Goal: Task Accomplishment & Management: Use online tool/utility

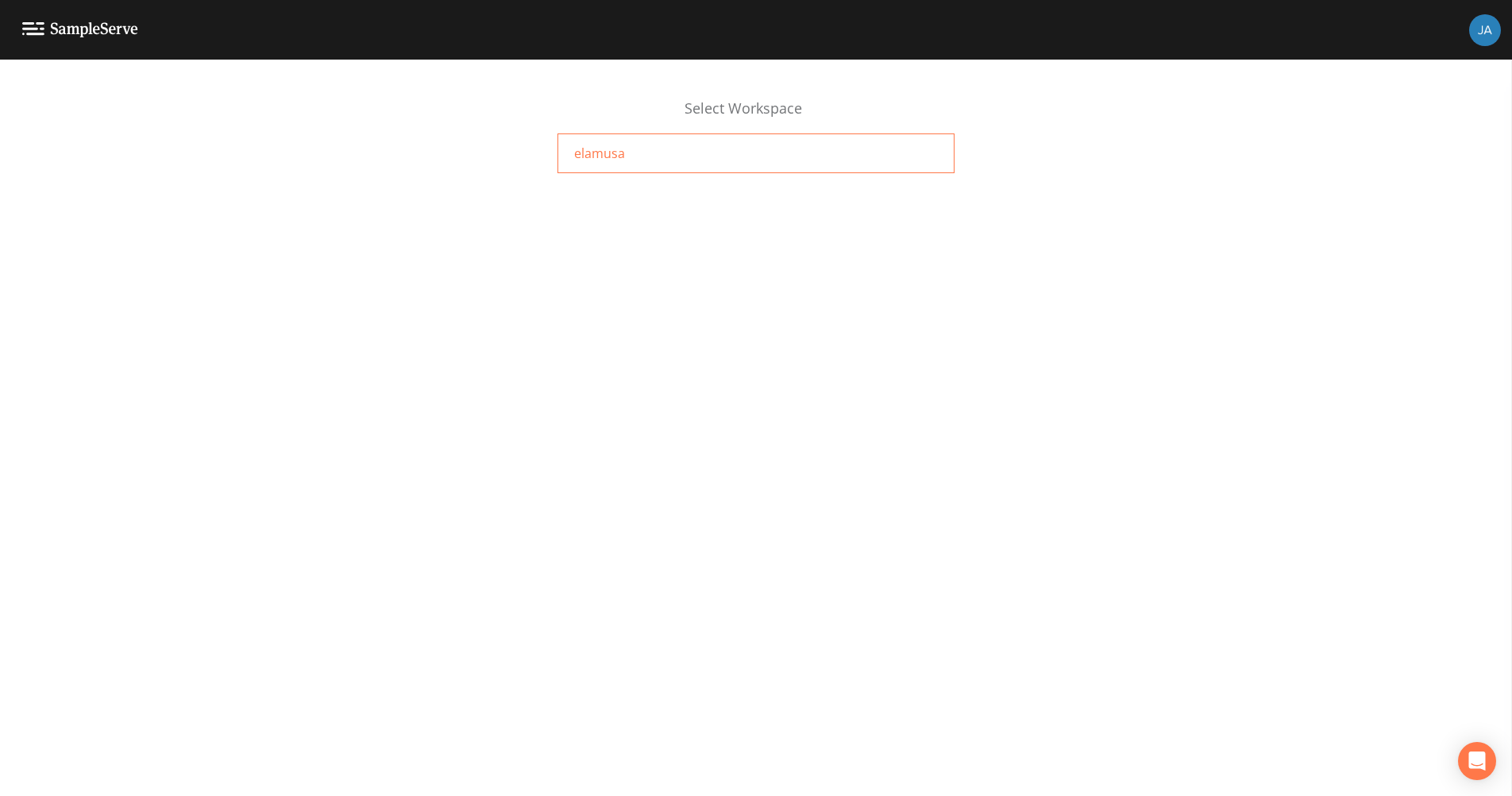
click at [579, 146] on span "elamusa" at bounding box center [599, 153] width 50 height 19
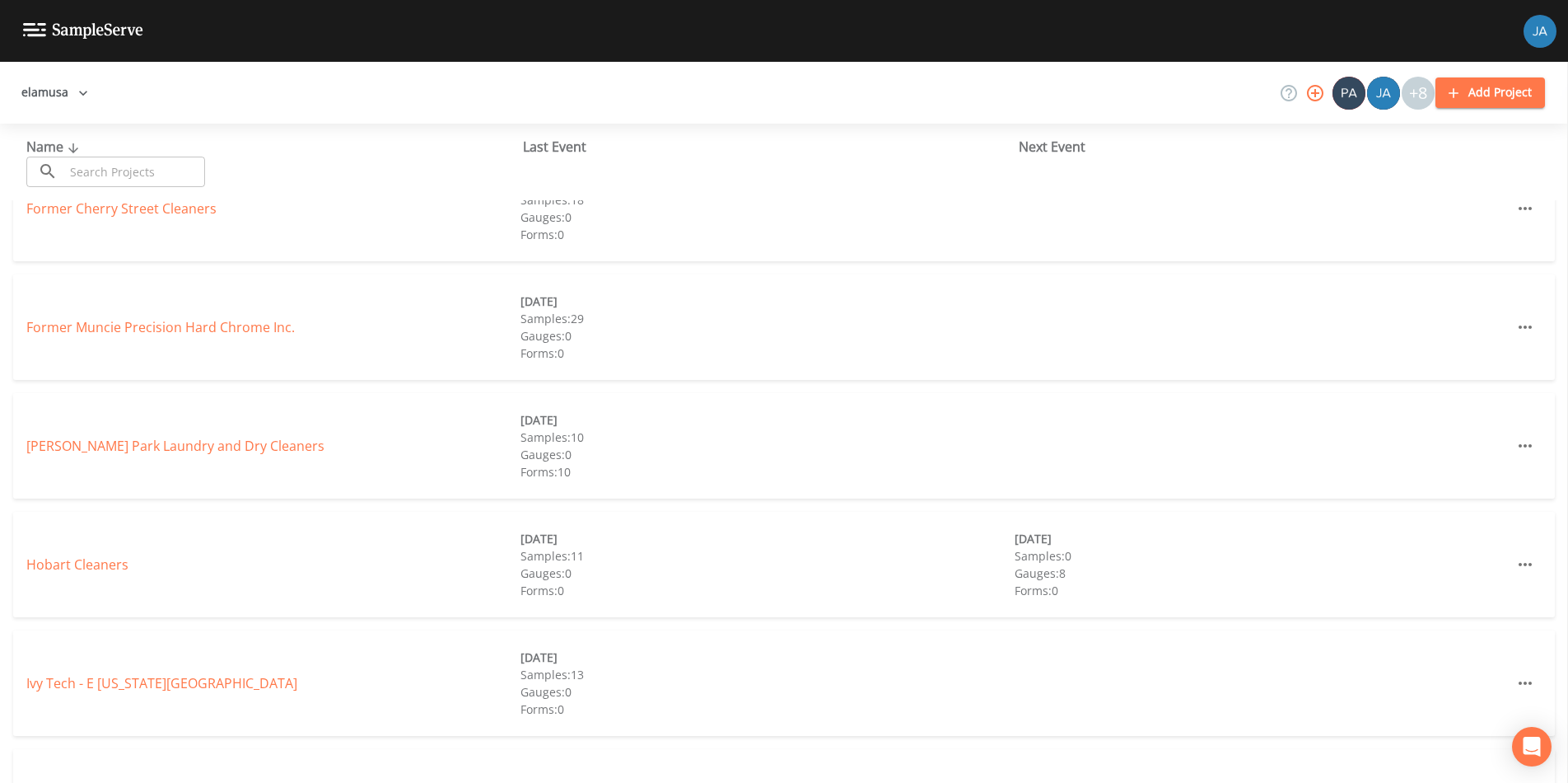
scroll to position [477, 0]
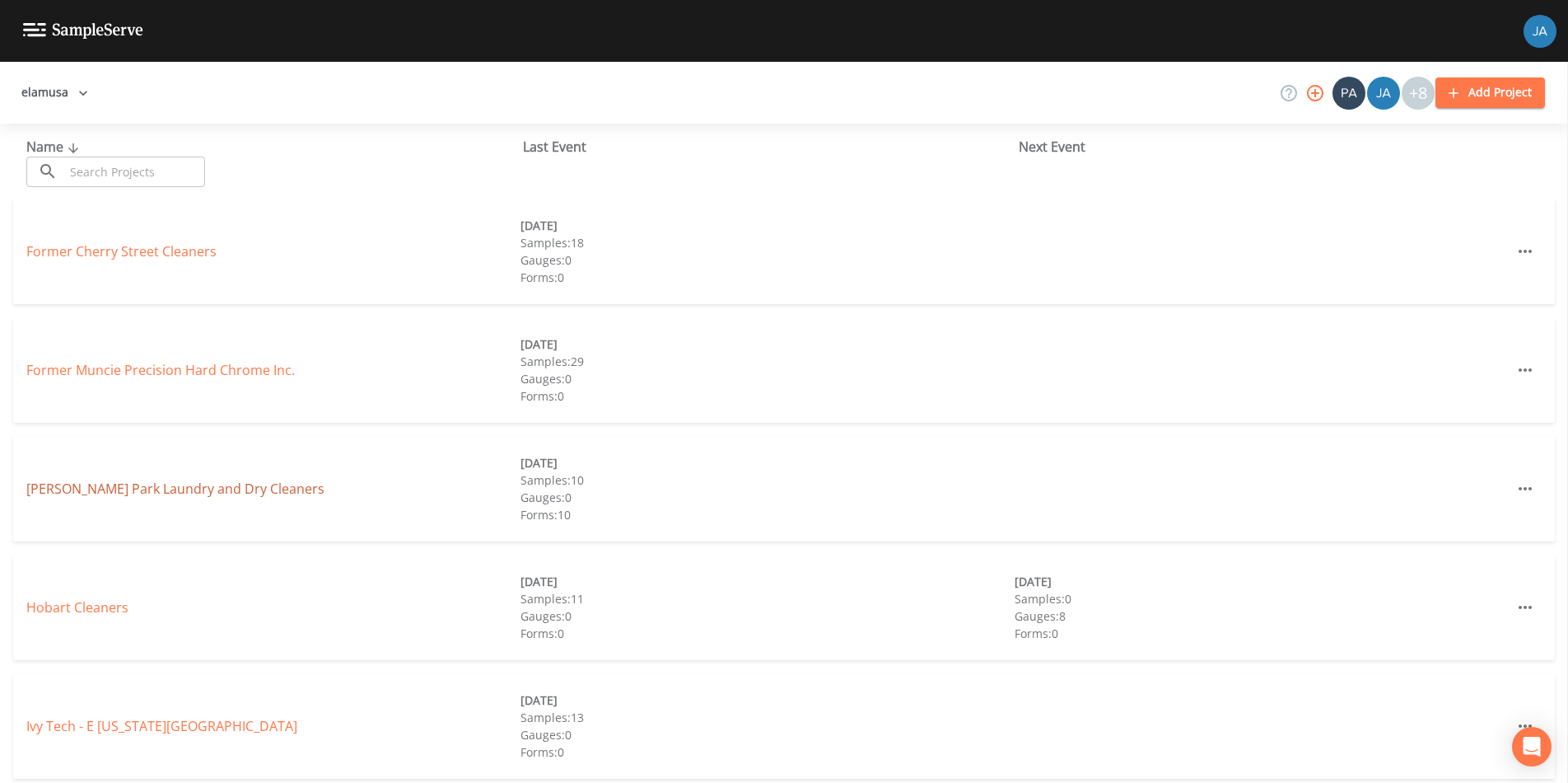
click at [159, 489] on link "Glen Park Laundry and Dry Cleaners" at bounding box center [176, 488] width 299 height 18
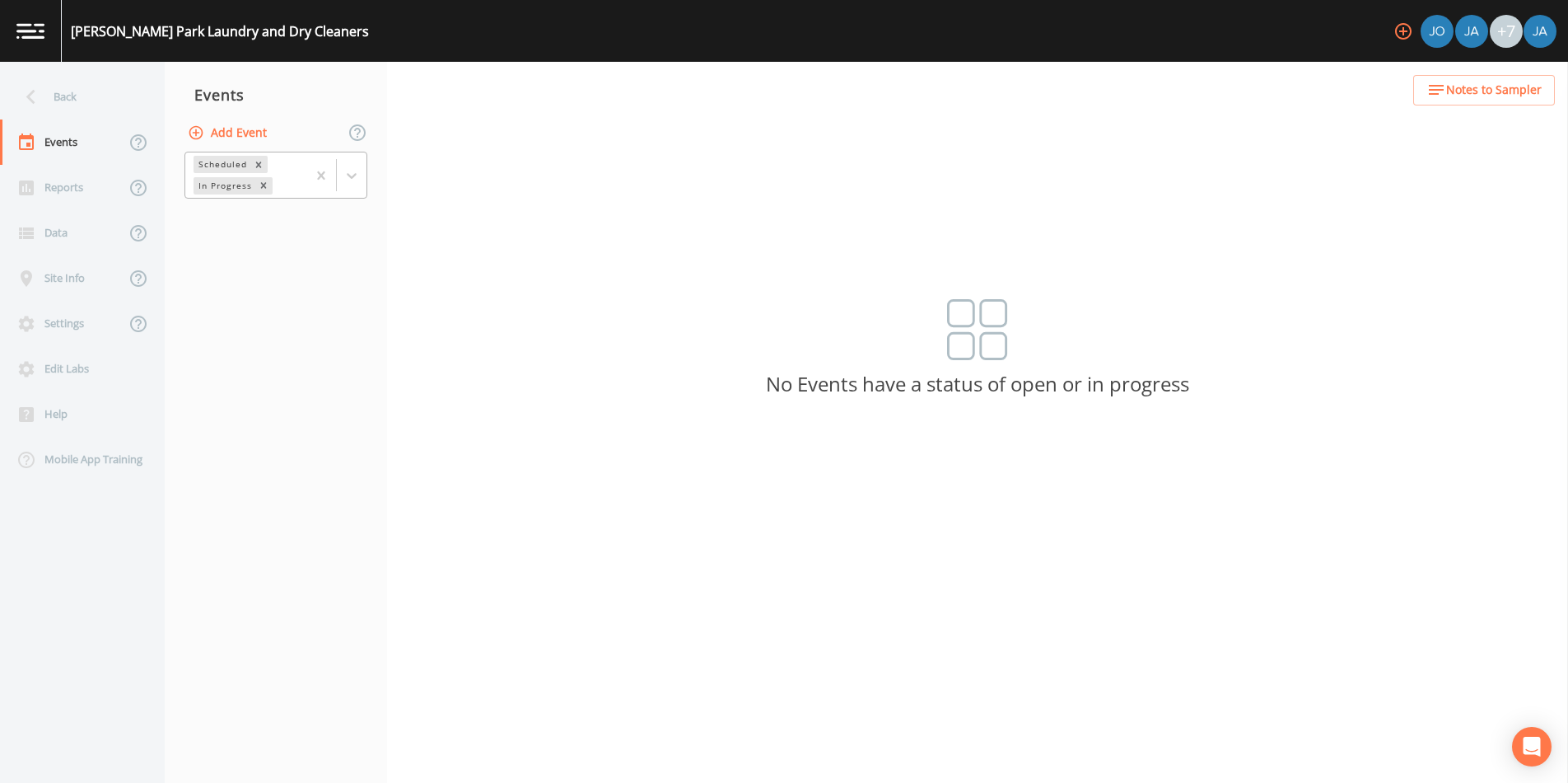
click at [224, 186] on div "In Progress" at bounding box center [224, 186] width 61 height 17
click at [224, 164] on div "Scheduled" at bounding box center [222, 165] width 56 height 17
click at [223, 161] on div "Scheduled" at bounding box center [222, 165] width 56 height 17
click at [62, 145] on div "Events" at bounding box center [63, 143] width 126 height 46
click at [218, 185] on div "In Progress" at bounding box center [224, 186] width 61 height 17
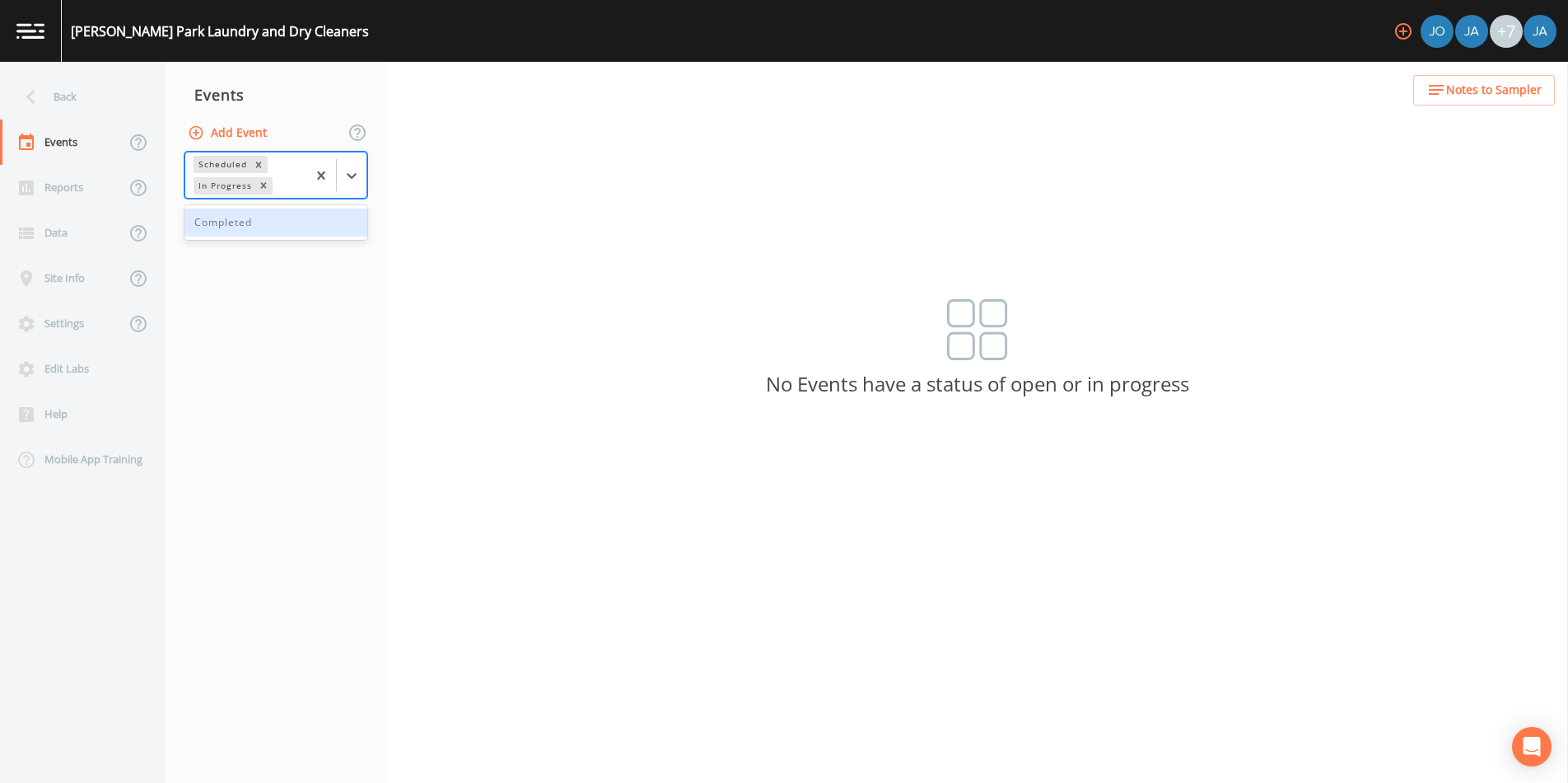
click at [222, 227] on div "Completed" at bounding box center [276, 222] width 183 height 28
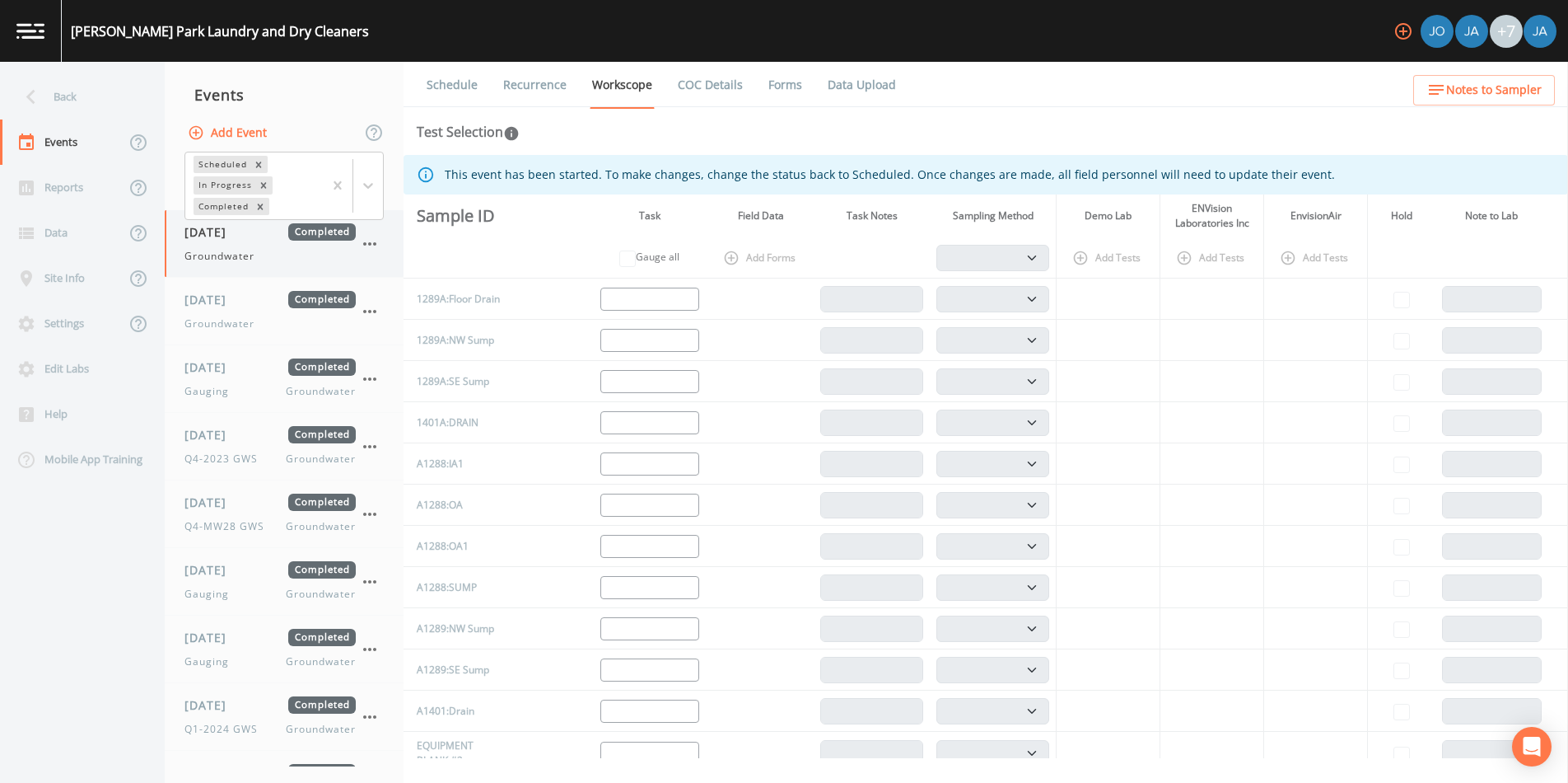
click at [222, 235] on span "09/25/2023" at bounding box center [211, 232] width 53 height 17
click at [865, 83] on link "Data Upload" at bounding box center [861, 85] width 73 height 46
